Goal: Information Seeking & Learning: Check status

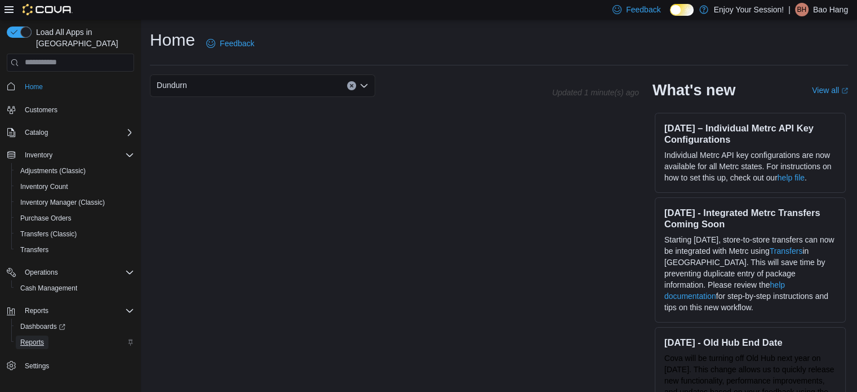
click at [41, 337] on span "Reports" at bounding box center [32, 341] width 24 height 9
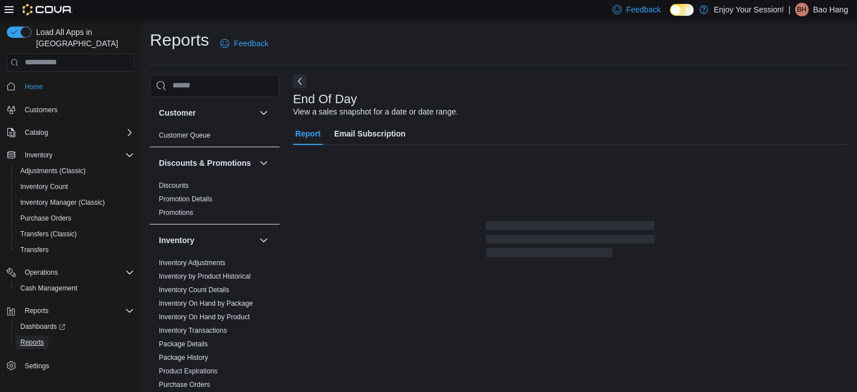
scroll to position [7, 0]
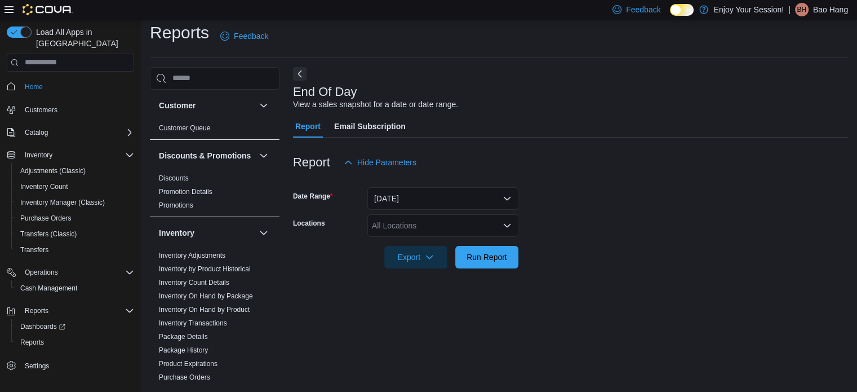
click at [428, 227] on div "All Locations" at bounding box center [442, 225] width 151 height 23
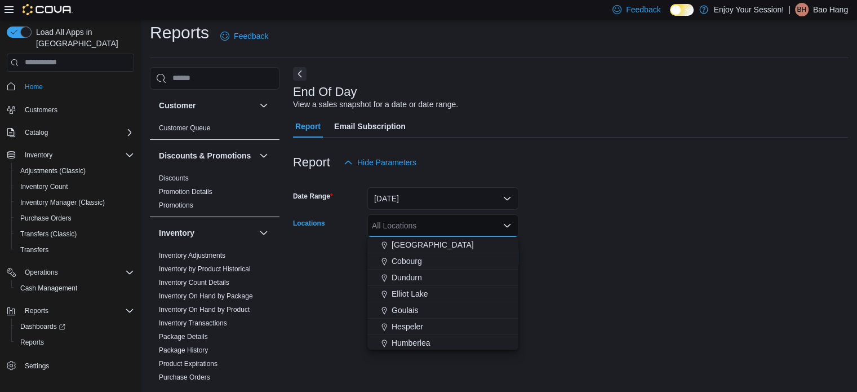
scroll to position [113, 0]
click at [419, 258] on span "Dundurn" at bounding box center [407, 262] width 30 height 11
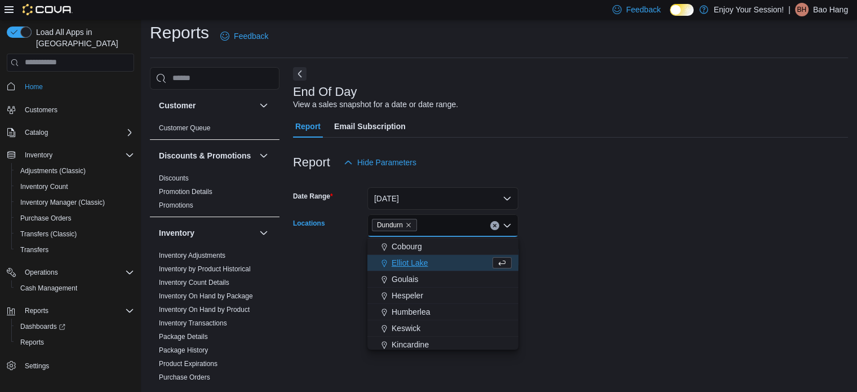
click at [551, 209] on form "Date Range [DATE] Locations [GEOGRAPHIC_DATA] Combo box. Selected. [GEOGRAPHIC_…" at bounding box center [570, 221] width 555 height 95
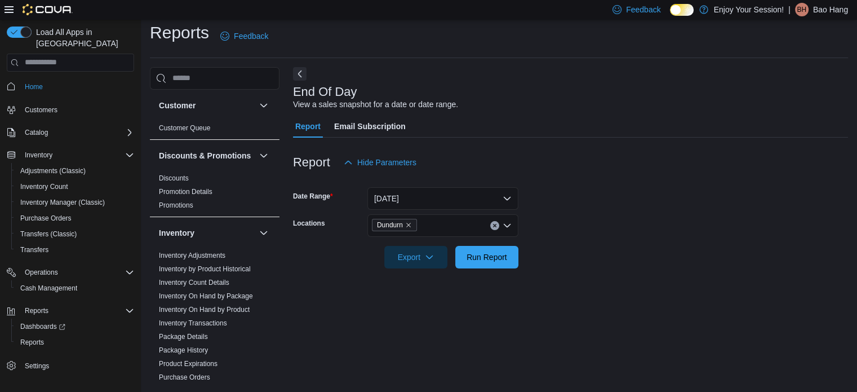
click at [508, 268] on div "Export Run Report" at bounding box center [405, 257] width 225 height 23
click at [506, 261] on span "Run Report" at bounding box center [486, 256] width 41 height 11
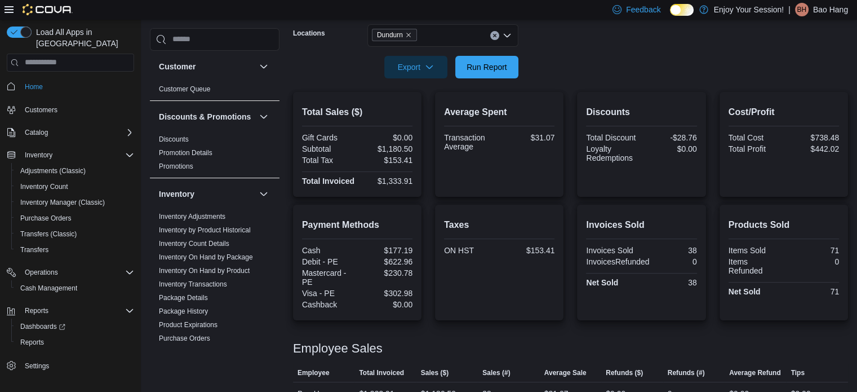
scroll to position [219, 0]
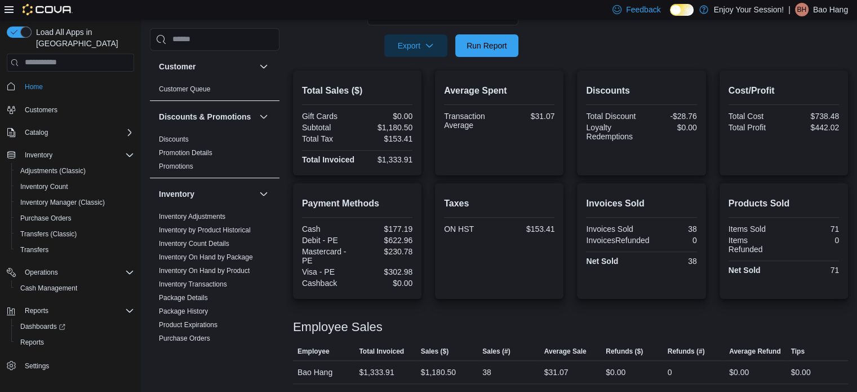
click at [499, 32] on div at bounding box center [570, 29] width 555 height 9
click at [514, 44] on button "Run Report" at bounding box center [486, 45] width 63 height 23
click at [506, 46] on span "Run Report" at bounding box center [486, 44] width 41 height 11
